Goal: Use online tool/utility

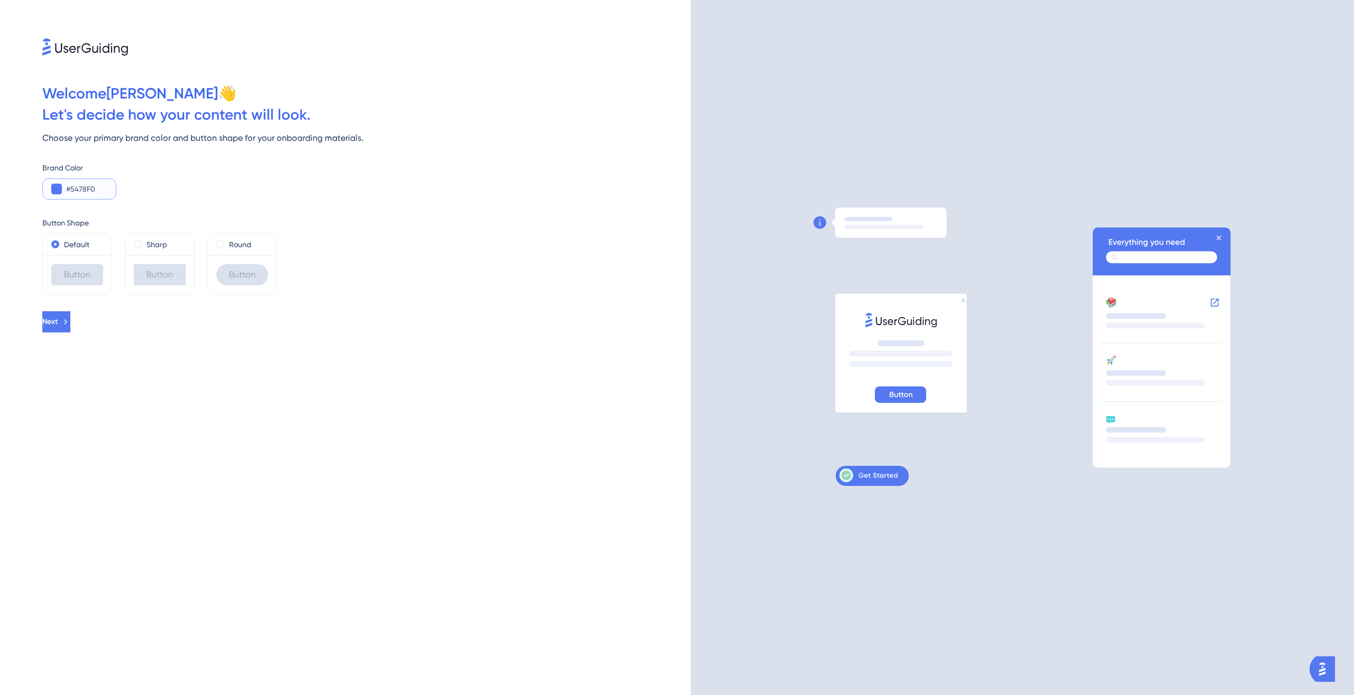
click at [74, 186] on input "#5478F0" at bounding box center [86, 189] width 41 height 13
click at [0, 0] on button at bounding box center [0, 0] width 0 height 0
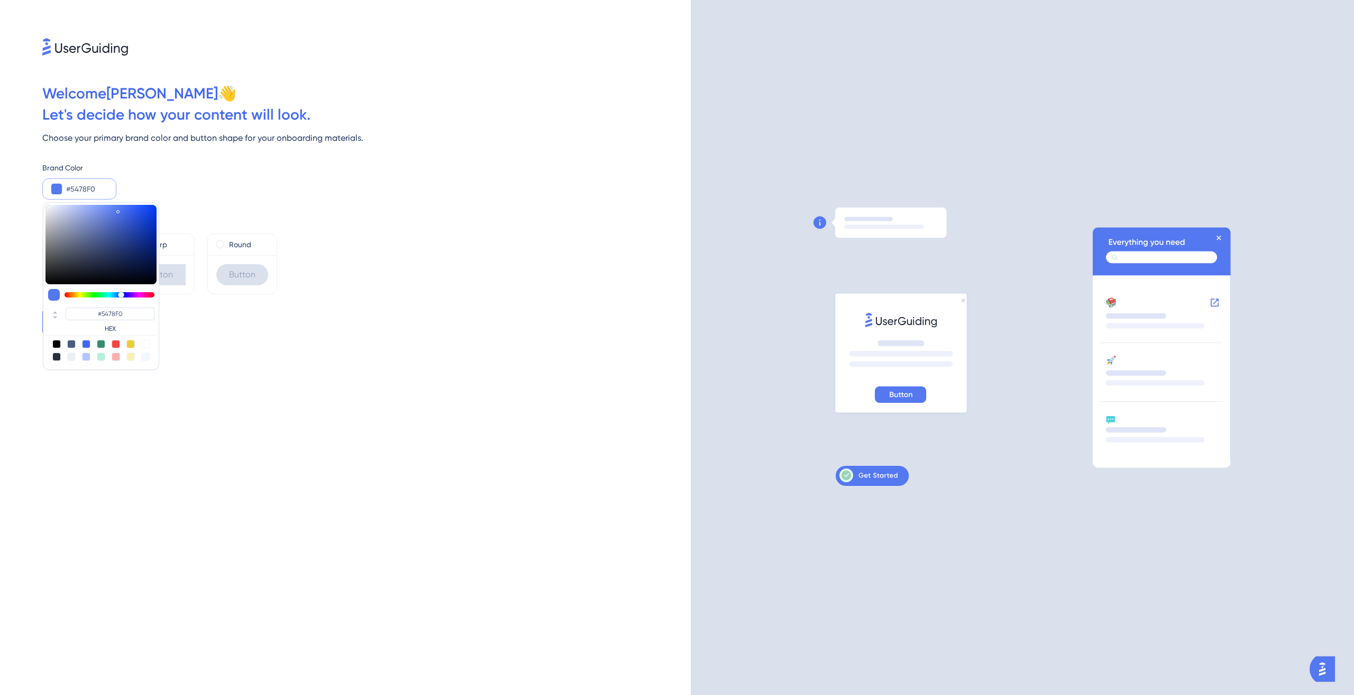
drag, startPoint x: 95, startPoint y: 188, endPoint x: 70, endPoint y: 188, distance: 25.4
click at [70, 188] on input "#5478F0" at bounding box center [86, 189] width 41 height 13
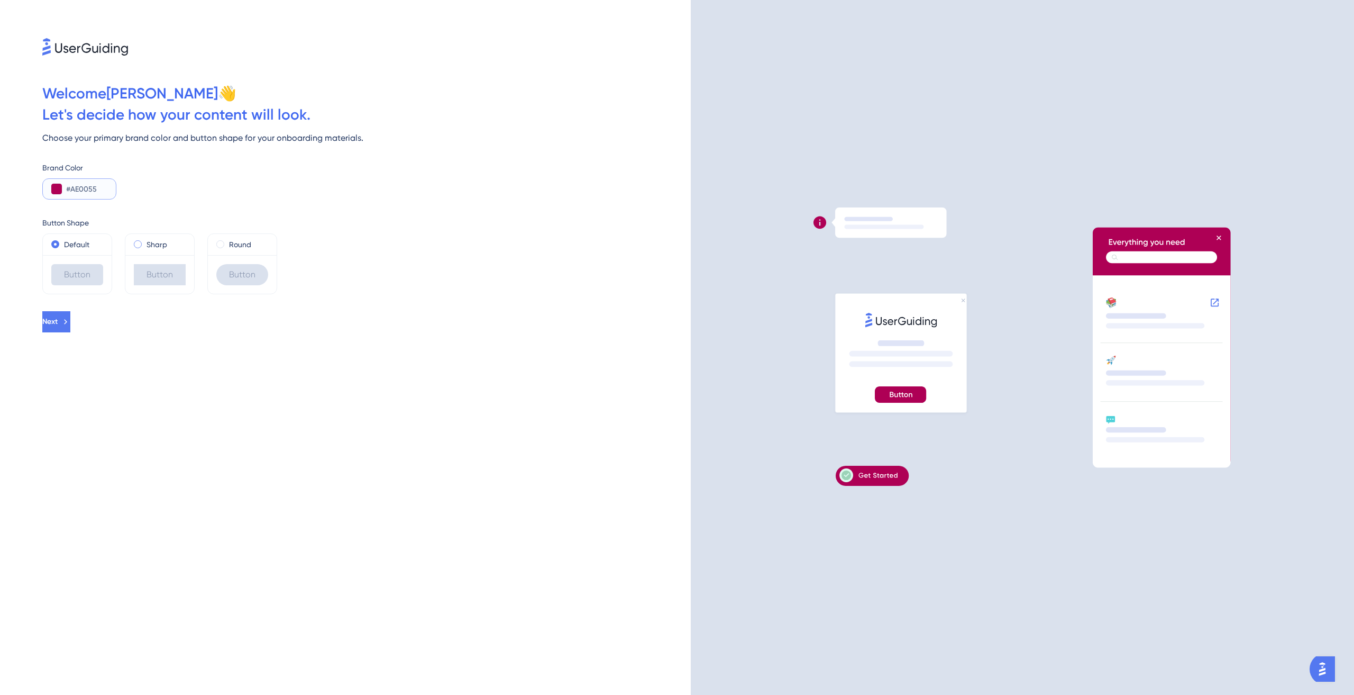
type input "#AE0055"
click at [156, 244] on label "Sharp" at bounding box center [157, 244] width 21 height 13
click at [245, 242] on label "Round" at bounding box center [240, 244] width 22 height 13
click at [59, 319] on span "Next" at bounding box center [50, 321] width 15 height 13
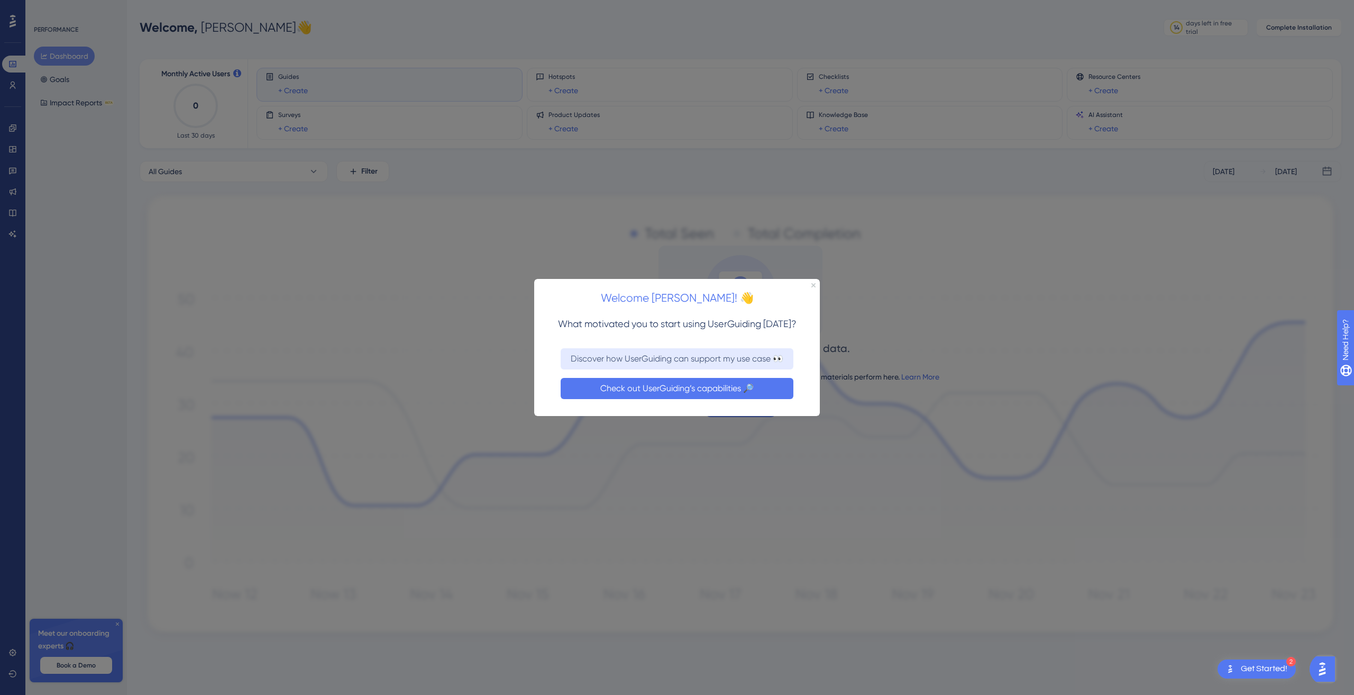
click at [667, 388] on button "Check out UserGuiding’s capabilities 🔎" at bounding box center [677, 387] width 233 height 21
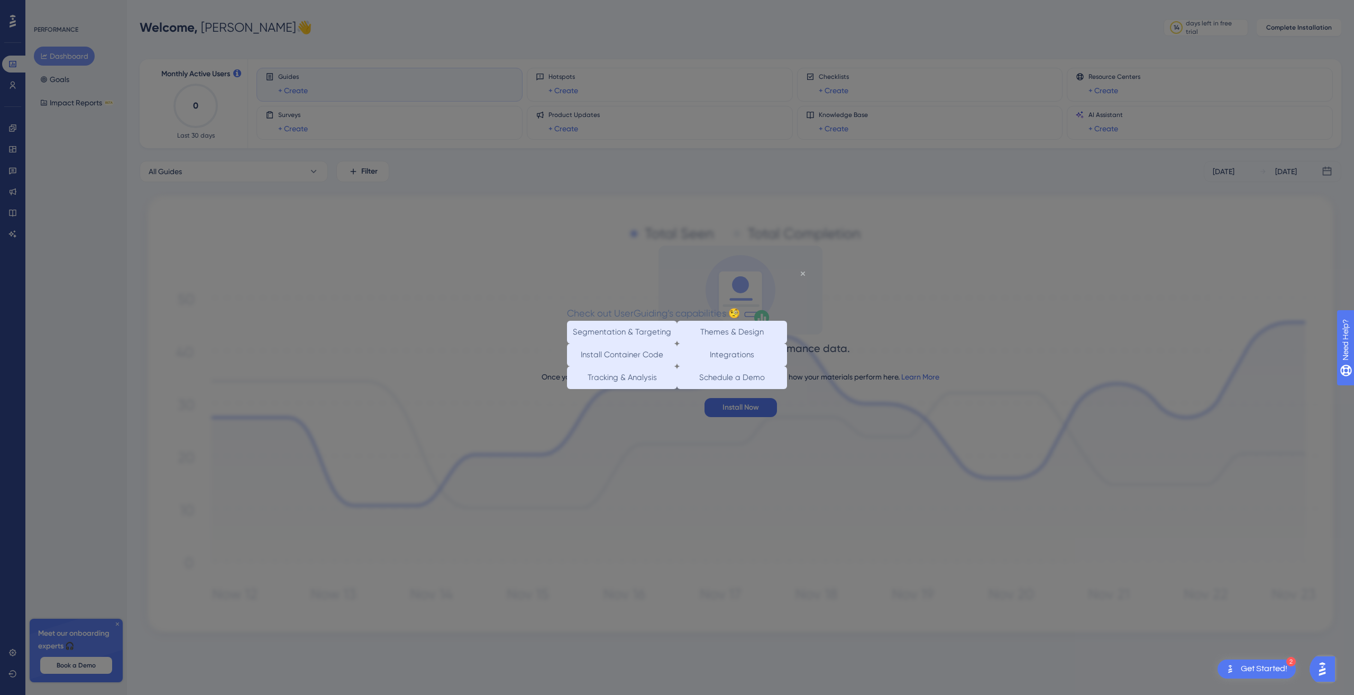
click at [803, 273] on icon "Close Preview" at bounding box center [803, 273] width 4 height 4
